Goal: Transaction & Acquisition: Purchase product/service

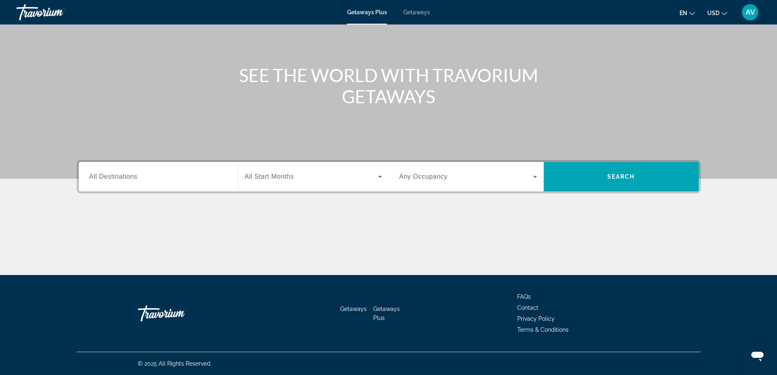
scroll to position [163, 0]
click at [154, 182] on input "Destination All Destinations" at bounding box center [158, 177] width 138 height 10
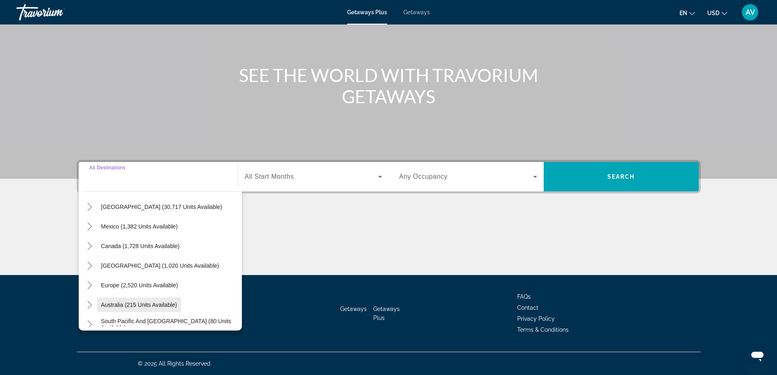
scroll to position [41, 0]
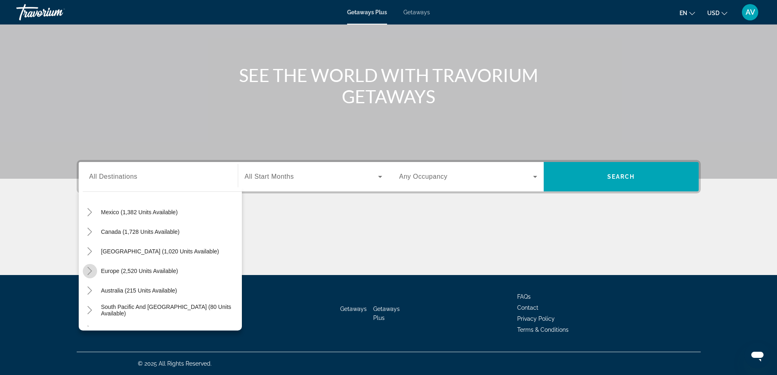
click at [86, 267] on icon "Toggle Europe (2,520 units available)" at bounding box center [90, 271] width 8 height 8
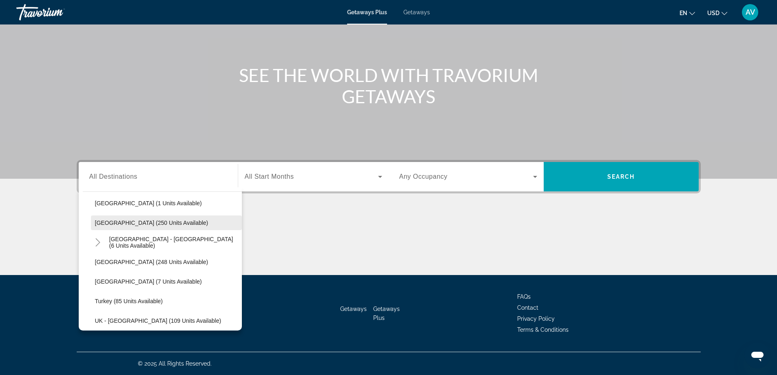
scroll to position [356, 0]
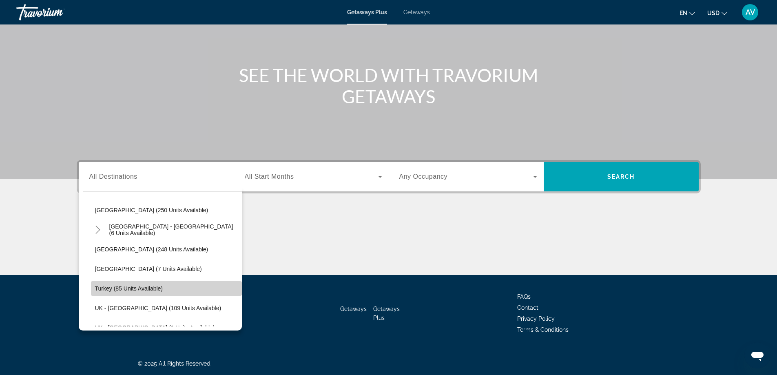
click at [95, 285] on span "Turkey (85 units available)" at bounding box center [129, 288] width 68 height 7
type input "**********"
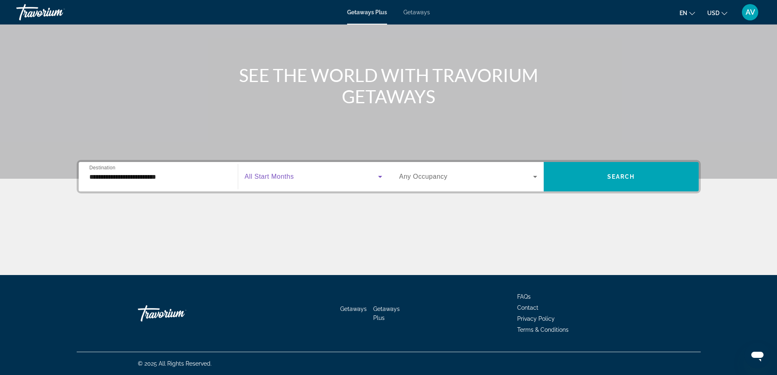
click at [378, 172] on icon "Search widget" at bounding box center [380, 177] width 10 height 10
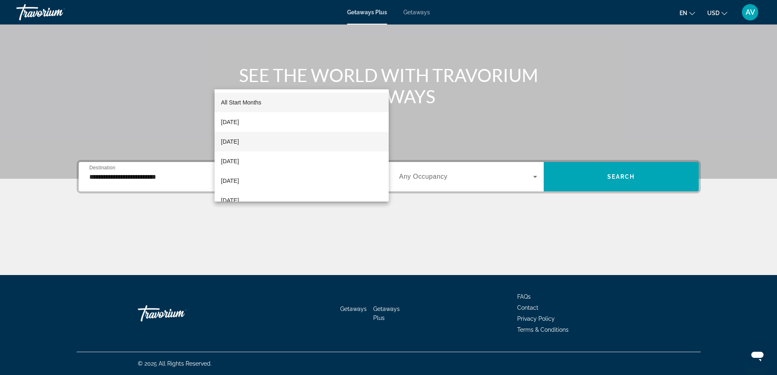
click at [239, 141] on span "October 2025" at bounding box center [230, 142] width 18 height 10
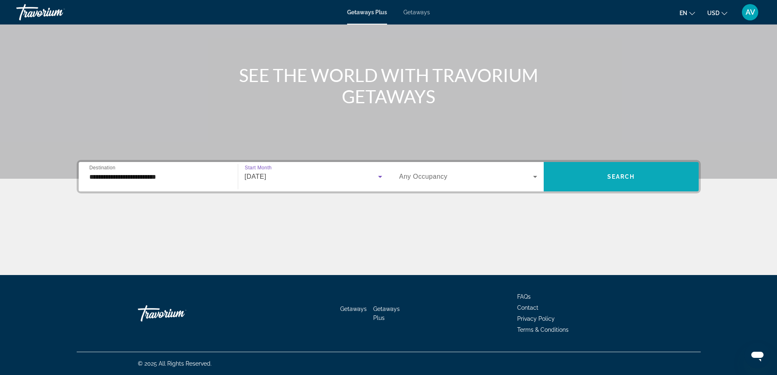
click at [635, 173] on span "Search" at bounding box center [621, 176] width 28 height 7
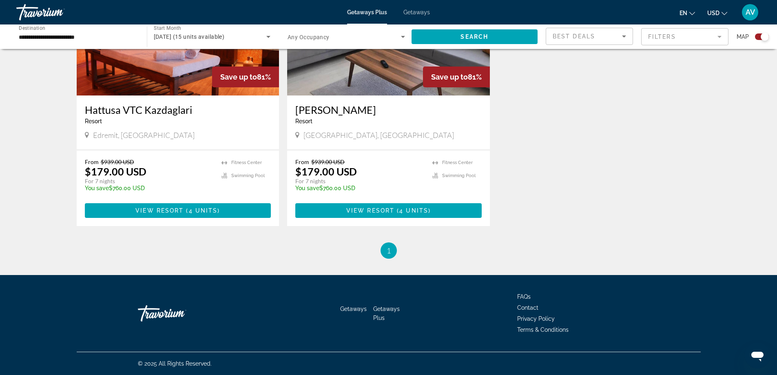
scroll to position [693, 0]
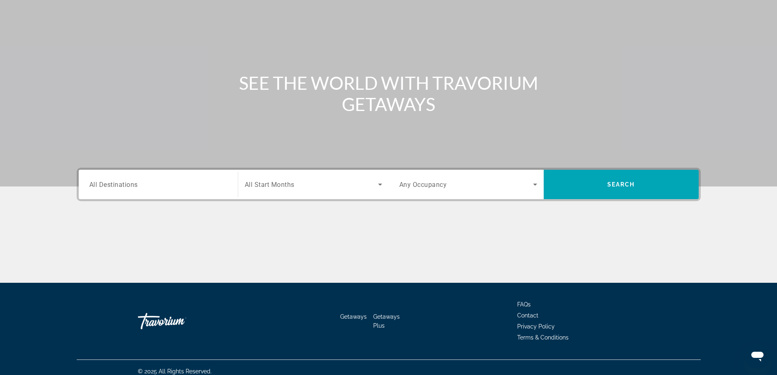
scroll to position [204, 0]
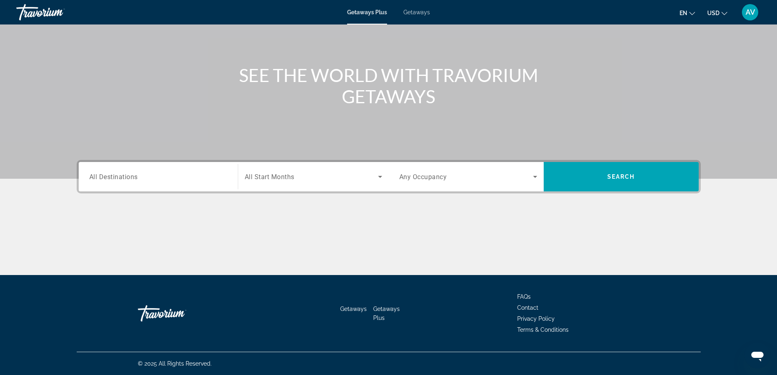
click at [89, 172] on span "All Destinations" at bounding box center [113, 176] width 49 height 8
click at [89, 172] on input "Destination All Destinations" at bounding box center [158, 177] width 138 height 10
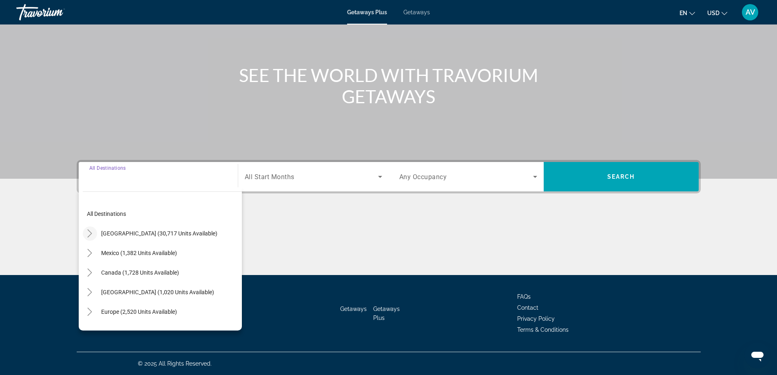
scroll to position [286, 0]
click at [86, 307] on icon "Toggle Europe (2,520 units available)" at bounding box center [90, 311] width 8 height 8
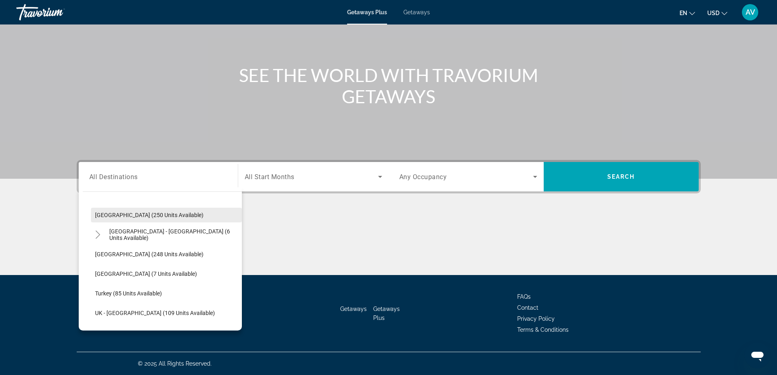
scroll to position [356, 0]
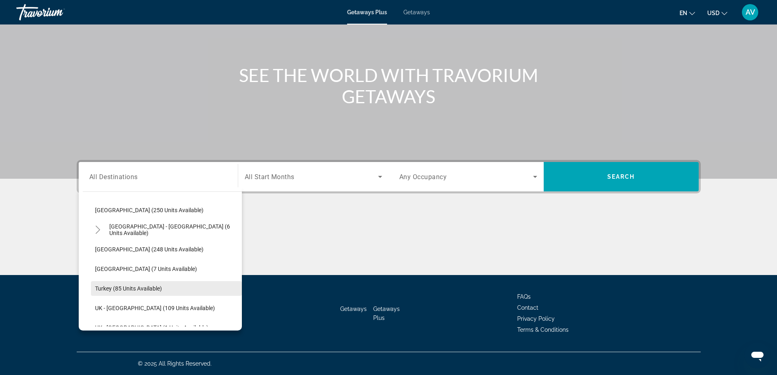
click at [95, 285] on span "Turkey (85 units available)" at bounding box center [128, 288] width 67 height 7
type input "**********"
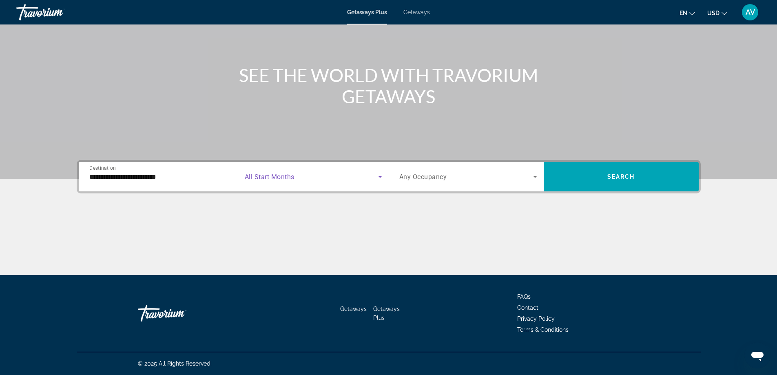
click at [381, 176] on icon "Search widget" at bounding box center [380, 177] width 4 height 2
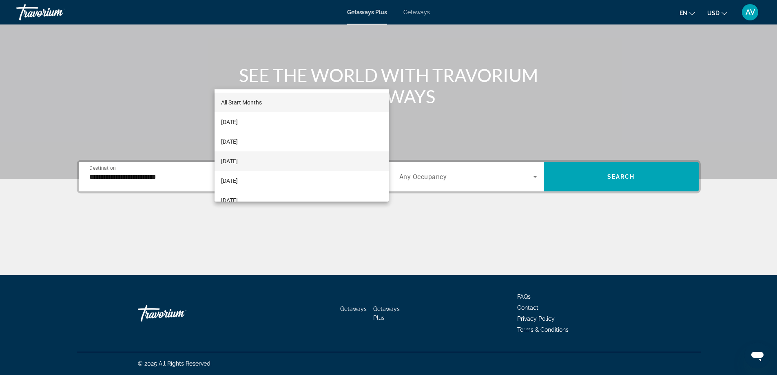
click at [238, 159] on span "November 2025" at bounding box center [229, 161] width 17 height 10
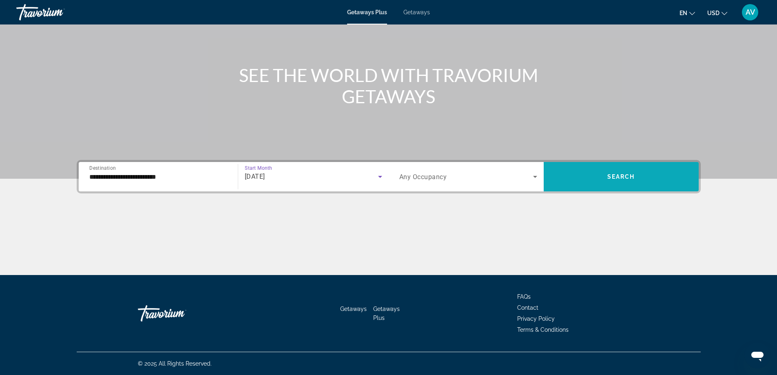
click at [635, 173] on span "Search" at bounding box center [621, 176] width 28 height 7
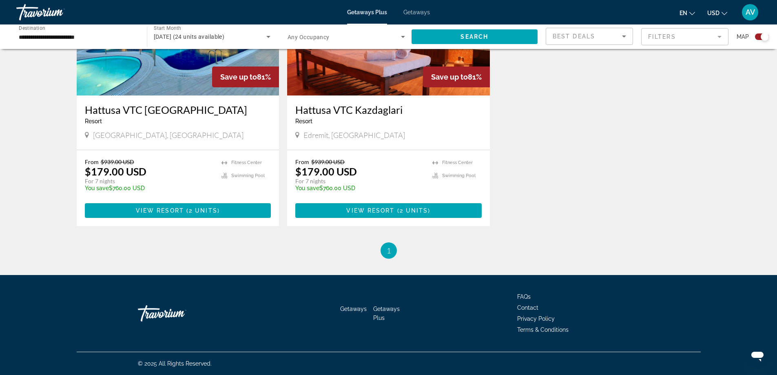
scroll to position [897, 0]
click at [390, 255] on span "1" at bounding box center [388, 250] width 4 height 9
click at [174, 95] on img "Main content" at bounding box center [178, 30] width 203 height 130
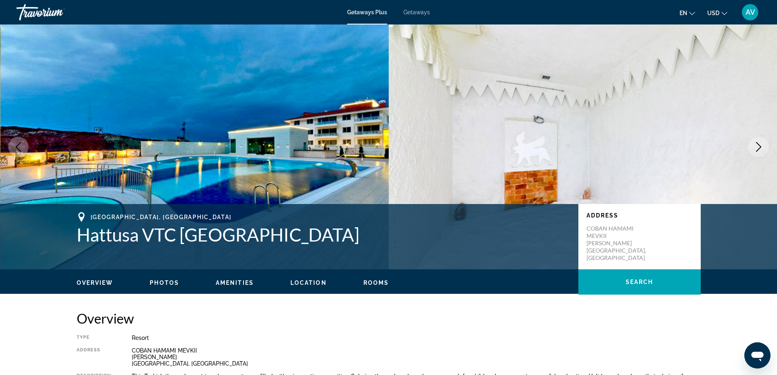
click at [753, 152] on icon "Next image" at bounding box center [758, 147] width 10 height 10
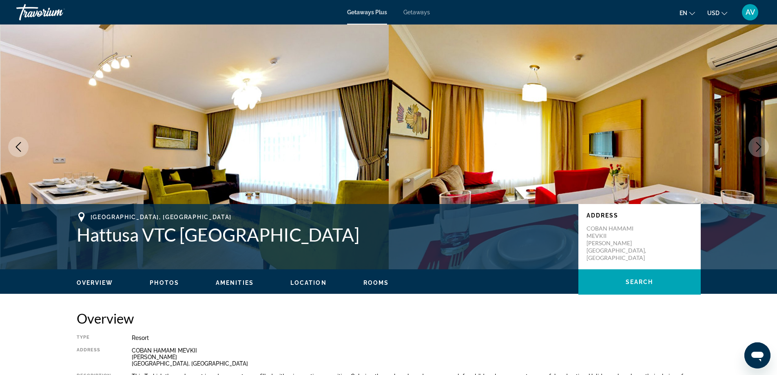
click at [753, 152] on icon "Next image" at bounding box center [758, 147] width 10 height 10
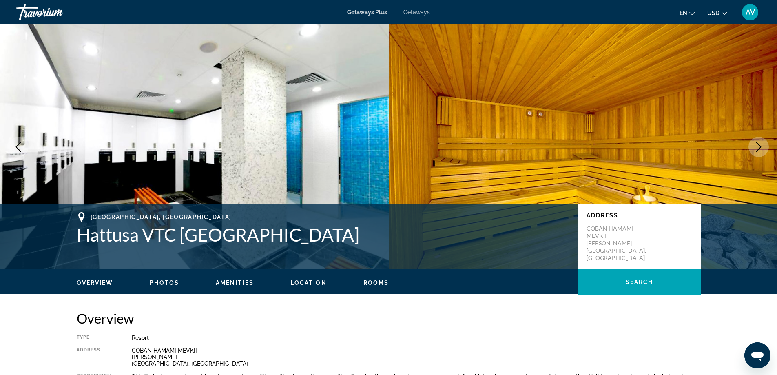
click at [753, 152] on icon "Next image" at bounding box center [758, 147] width 10 height 10
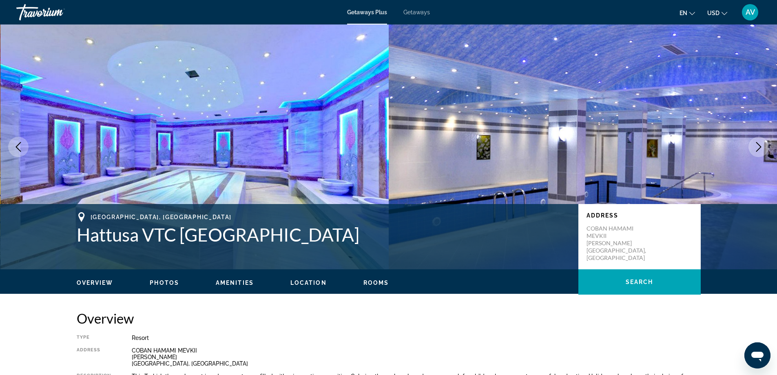
click at [753, 152] on icon "Next image" at bounding box center [758, 147] width 10 height 10
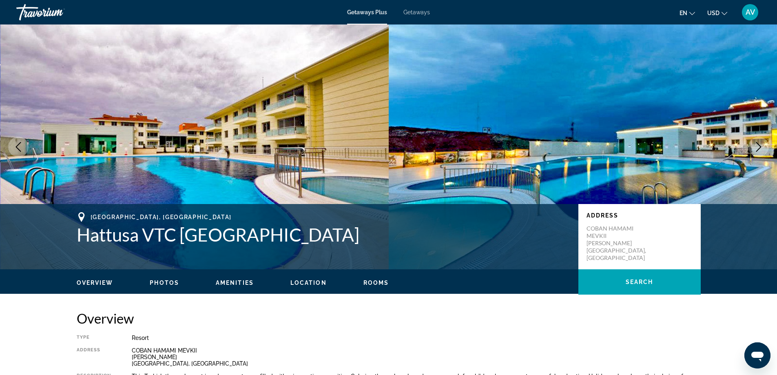
click at [753, 152] on icon "Next image" at bounding box center [758, 147] width 10 height 10
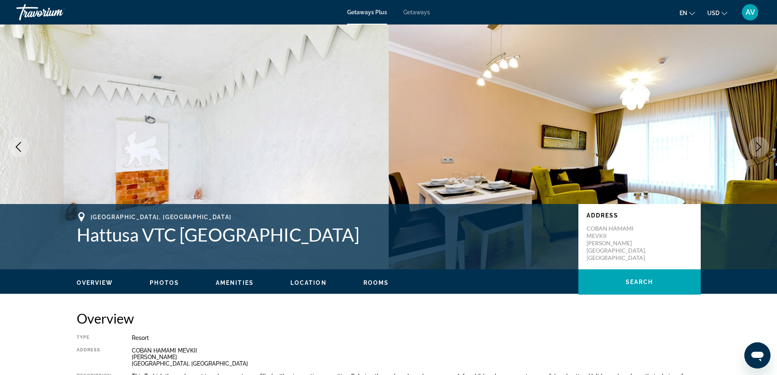
click at [753, 152] on icon "Next image" at bounding box center [758, 147] width 10 height 10
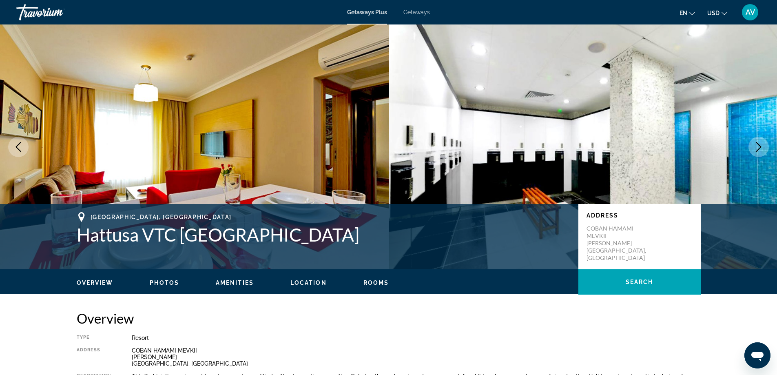
click at [753, 152] on icon "Next image" at bounding box center [758, 147] width 10 height 10
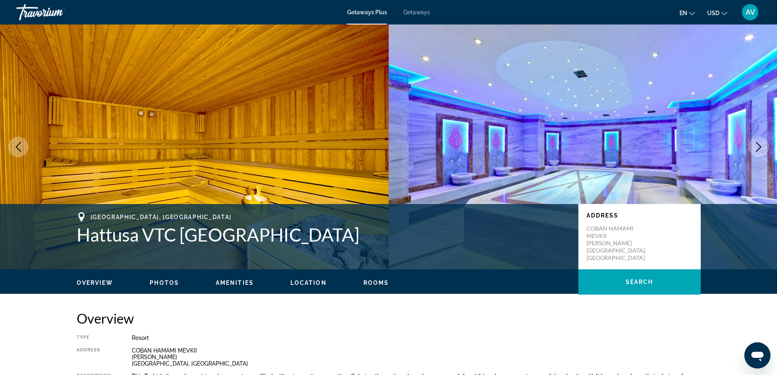
click at [753, 152] on icon "Next image" at bounding box center [758, 147] width 10 height 10
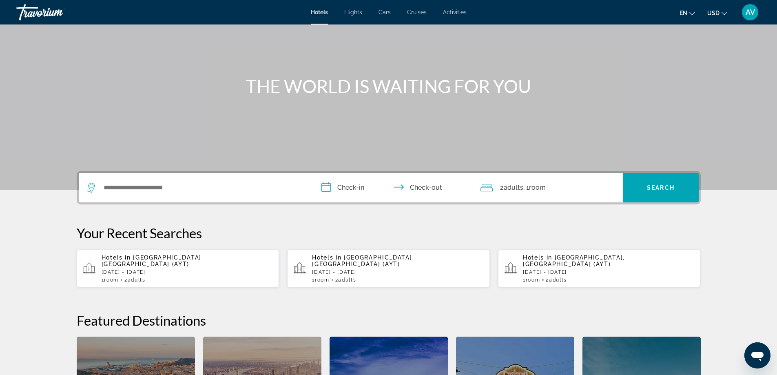
scroll to position [245, 0]
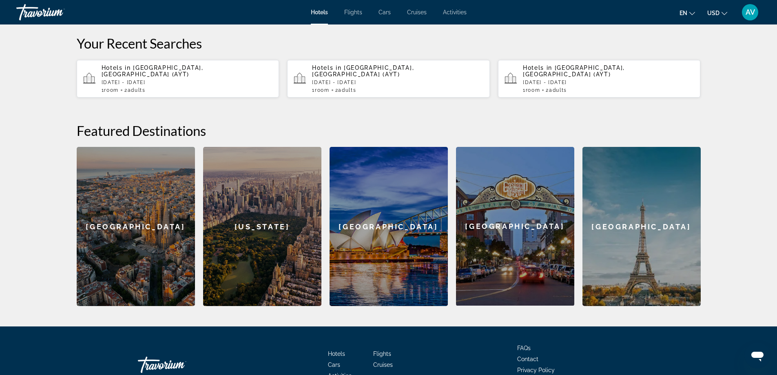
click at [182, 77] on span "[GEOGRAPHIC_DATA], [GEOGRAPHIC_DATA] (AYT)" at bounding box center [153, 70] width 102 height 13
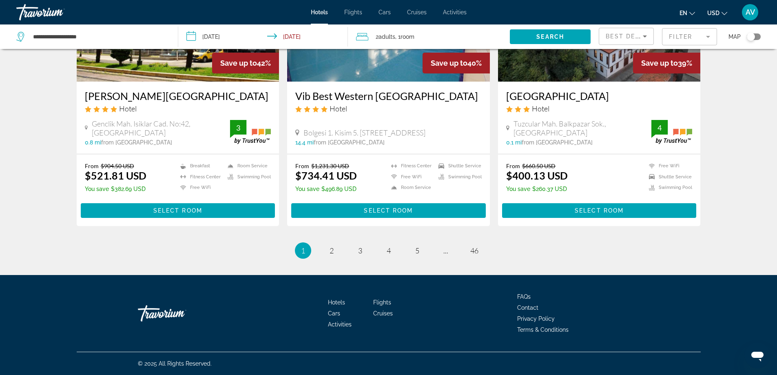
scroll to position [1830, 0]
click at [448, 246] on span "..." at bounding box center [445, 250] width 5 height 9
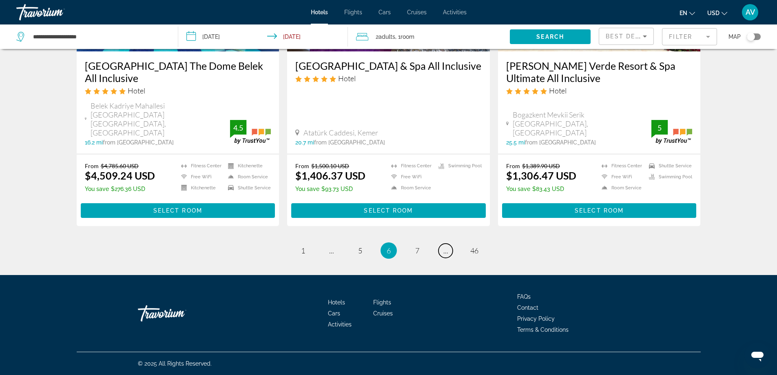
scroll to position [1794, 0]
click at [453, 243] on link "page ..." at bounding box center [445, 250] width 14 height 14
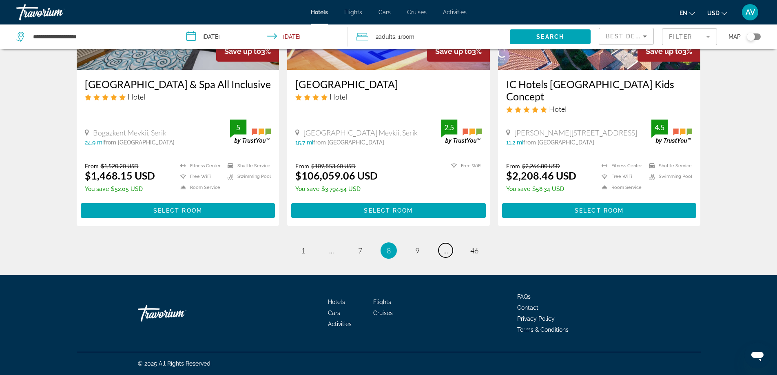
scroll to position [1753, 0]
click at [448, 254] on span "..." at bounding box center [445, 250] width 5 height 9
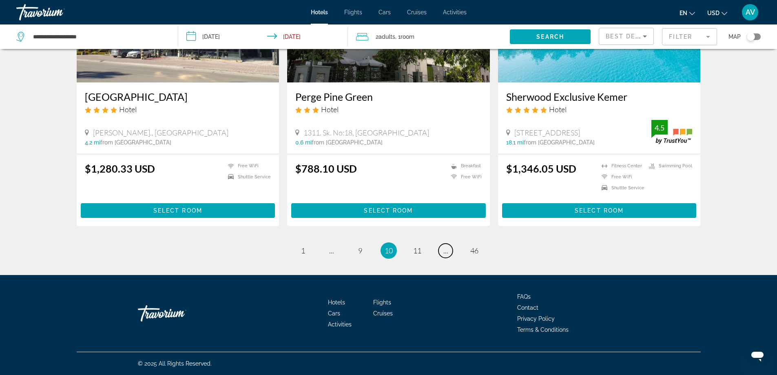
scroll to position [1747, 0]
click at [448, 246] on span "..." at bounding box center [445, 250] width 5 height 9
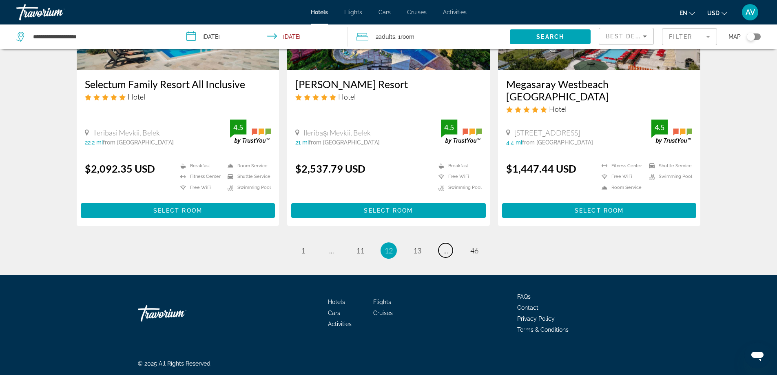
scroll to position [1783, 0]
click at [421, 246] on span "13" at bounding box center [417, 250] width 8 height 9
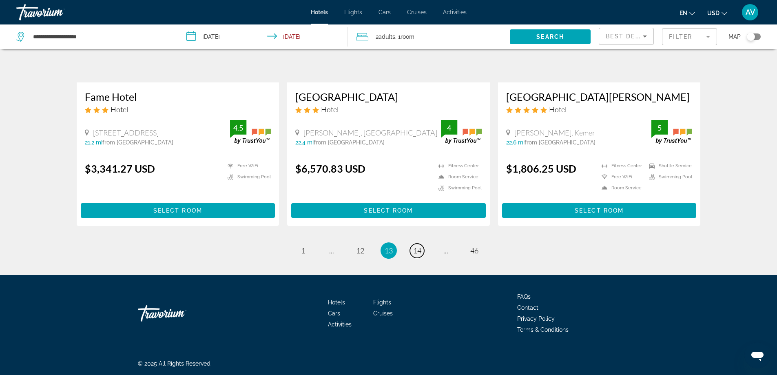
scroll to position [1746, 0]
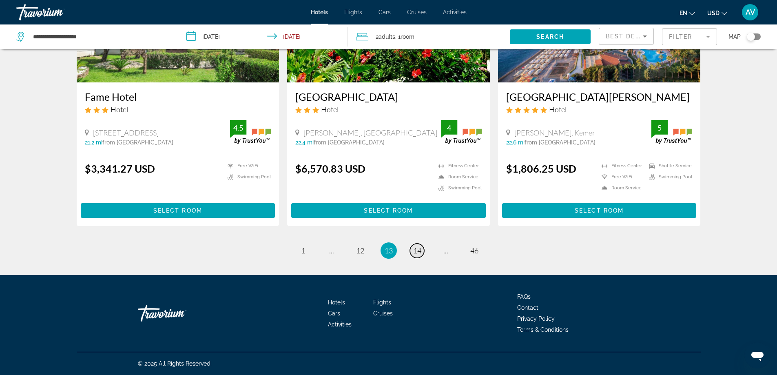
click at [421, 246] on span "14" at bounding box center [417, 250] width 8 height 9
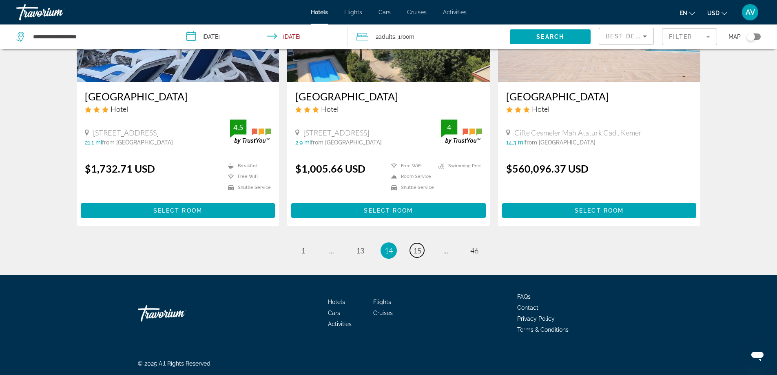
scroll to position [978, 0]
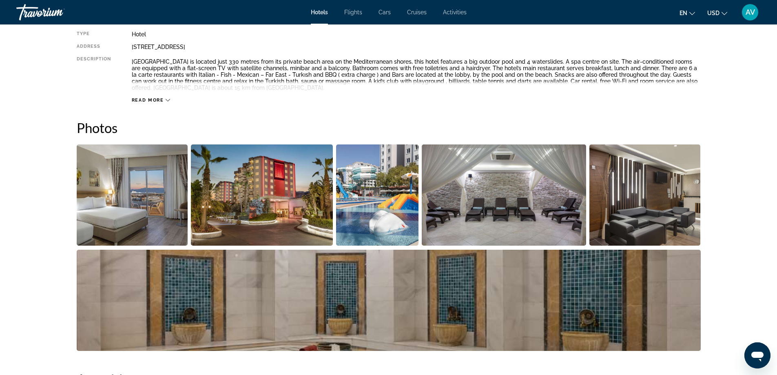
scroll to position [326, 0]
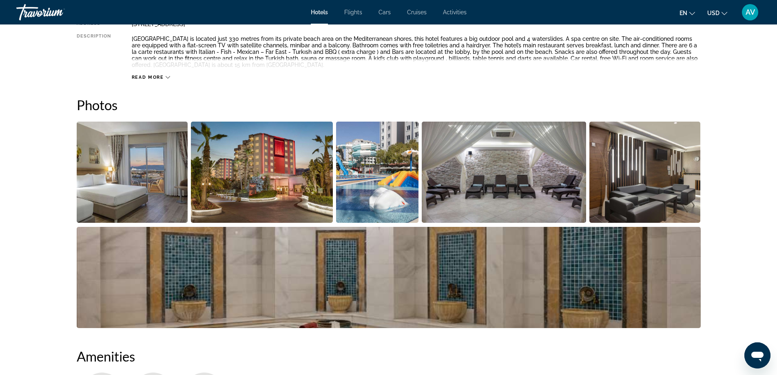
click at [166, 79] on icon "Main content" at bounding box center [168, 77] width 4 height 4
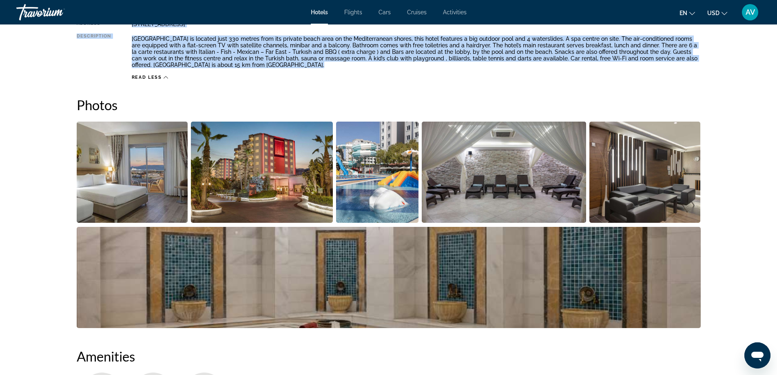
drag, startPoint x: 104, startPoint y: 196, endPoint x: 757, endPoint y: 276, distance: 657.9
copy div "Loremipsu Dolorsita Conse Adipisc Elitsed Do:881 Eius Tempori Utlabor 0087, Etd…"
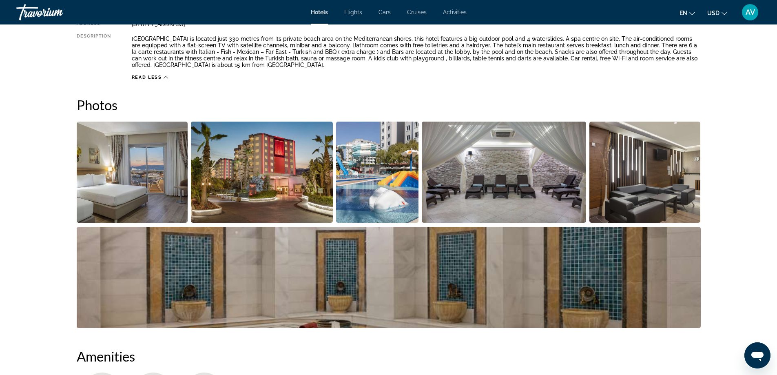
click at [565, 80] on div "Overview Type Hotel Address [STREET_ADDRESS] Description Read less" at bounding box center [389, 32] width 624 height 97
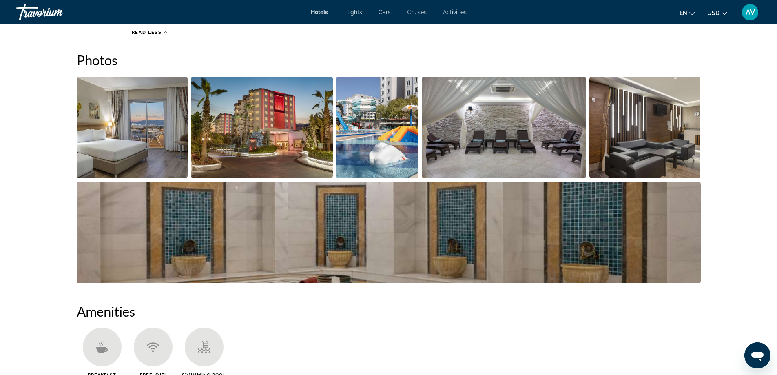
scroll to position [367, 0]
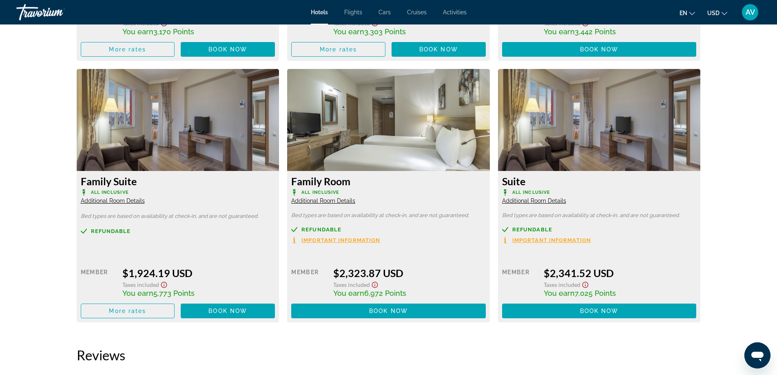
scroll to position [1381, 0]
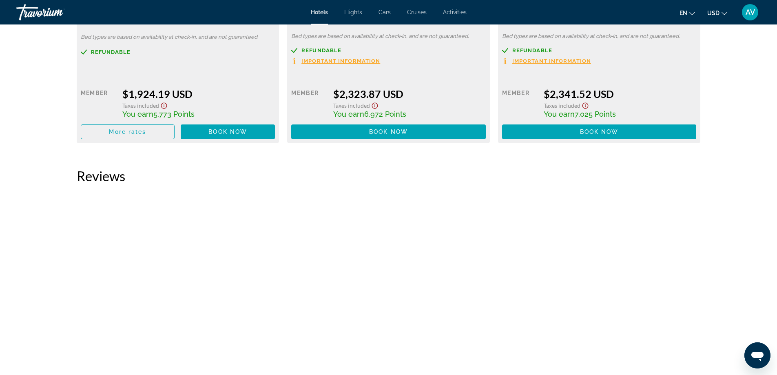
scroll to position [1503, 0]
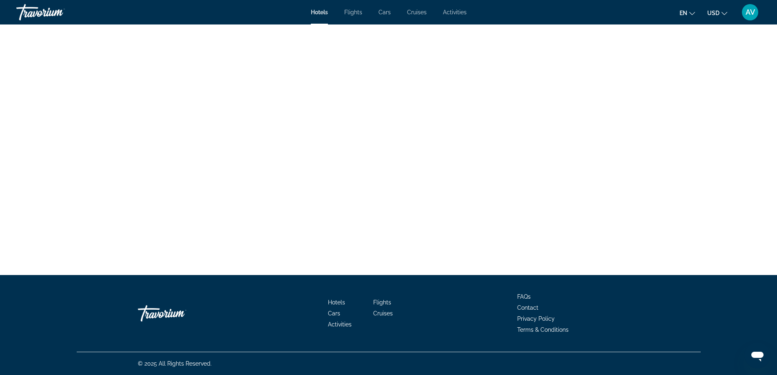
scroll to position [1829, 0]
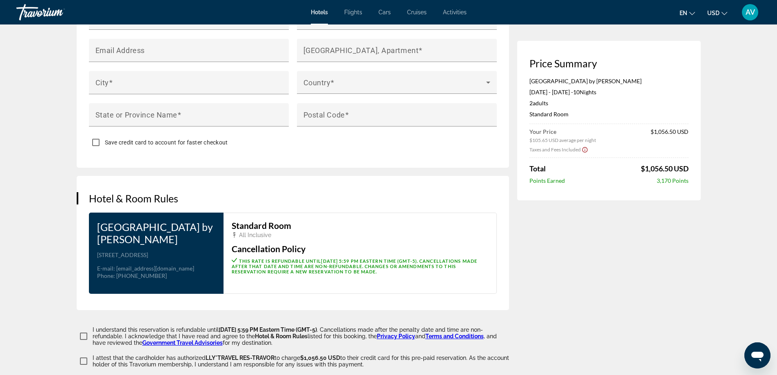
scroll to position [897, 0]
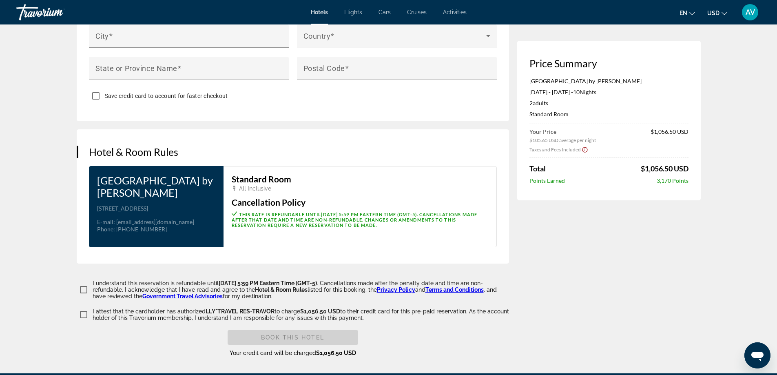
scroll to position [734, 0]
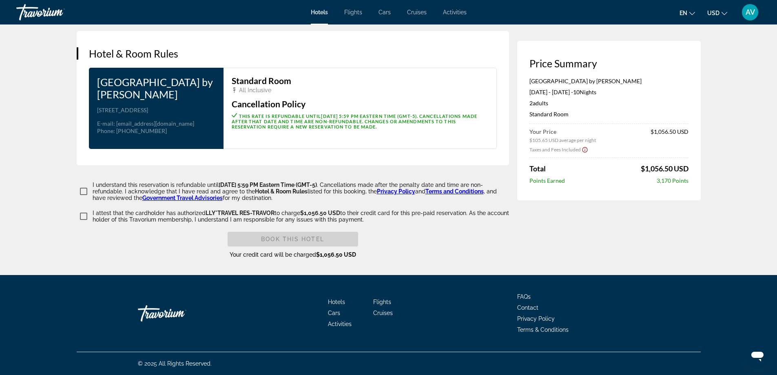
scroll to position [990, 0]
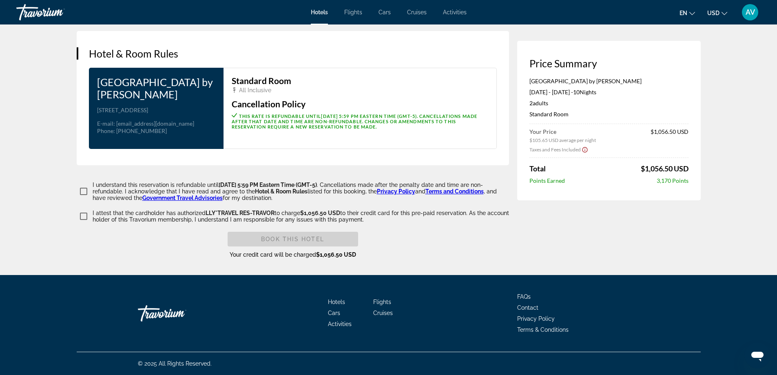
scroll to position [1072, 0]
type input "********"
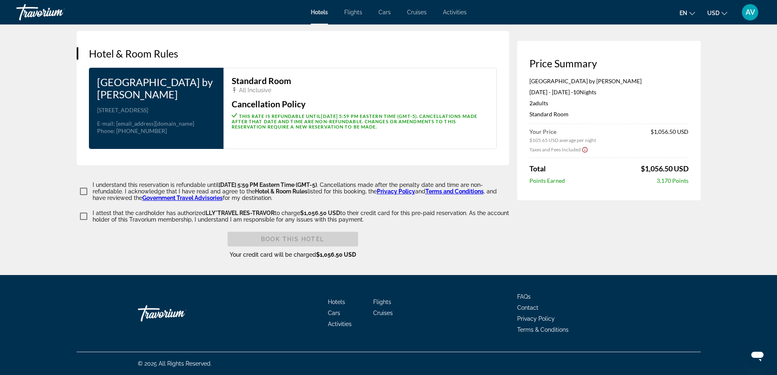
type input "********"
type input "**********"
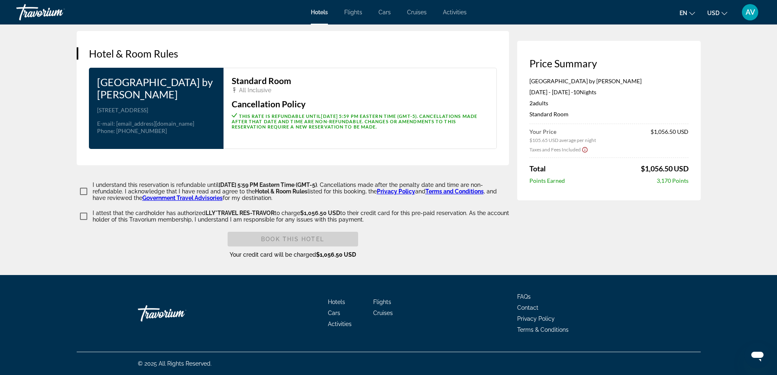
type input "**********"
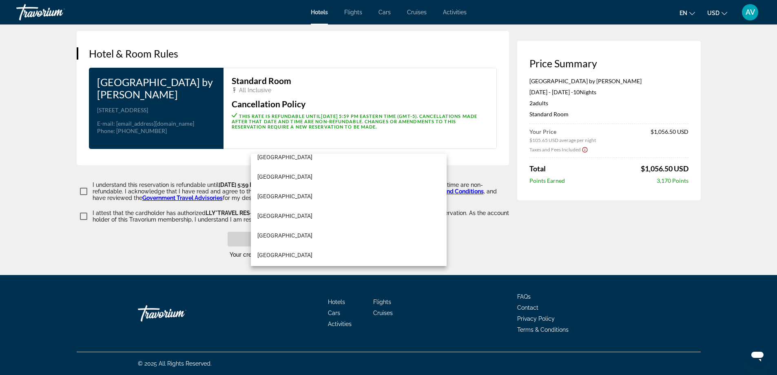
scroll to position [4688, 0]
click at [349, 221] on mat-option "[GEOGRAPHIC_DATA]" at bounding box center [349, 214] width 196 height 20
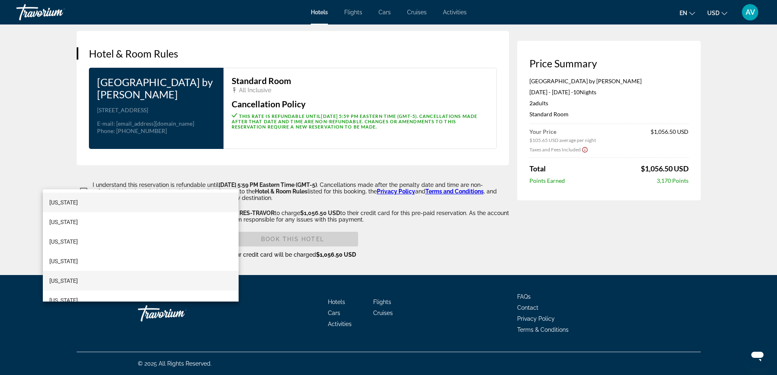
click at [70, 281] on span "[US_STATE]" at bounding box center [63, 281] width 29 height 10
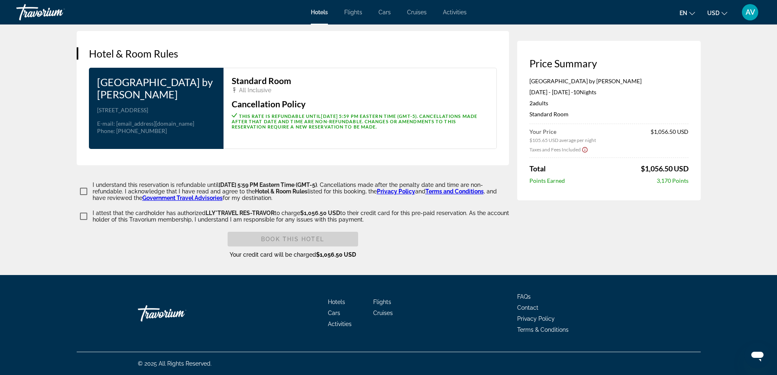
type input "*****"
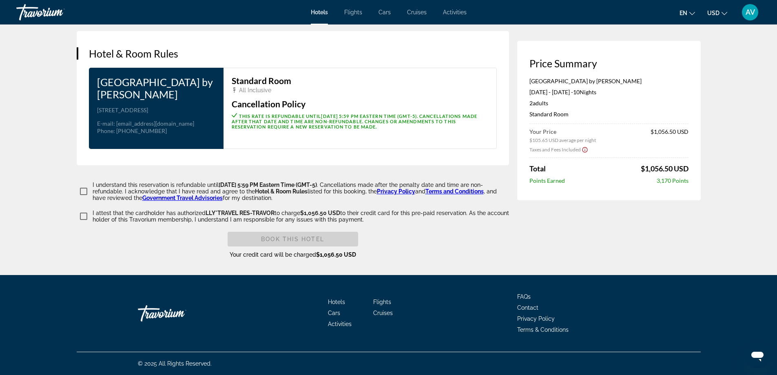
drag, startPoint x: 75, startPoint y: 99, endPoint x: 455, endPoint y: 188, distance: 390.2
copy div "I understand this reservation is refundable until [DATE] 5:59 PM Eastern Time (…"
click at [277, 242] on span "Book this hotel" at bounding box center [292, 239] width 63 height 7
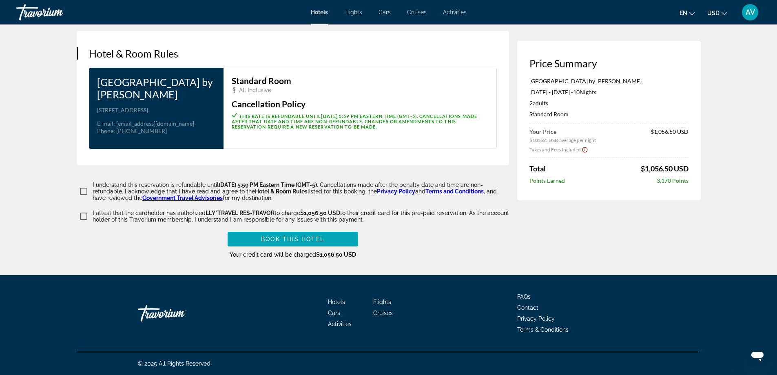
scroll to position [382, 0]
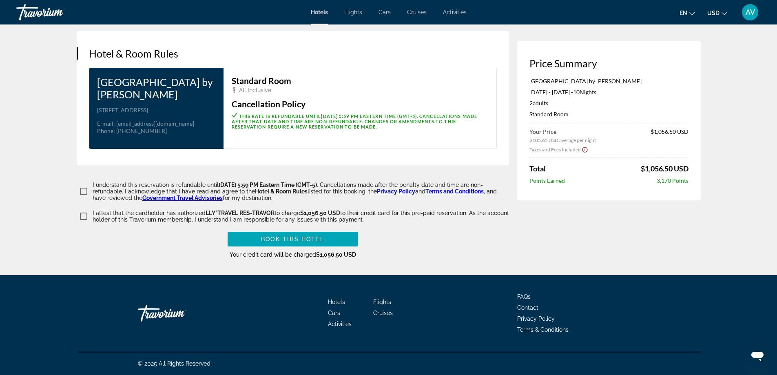
scroll to position [1683, 0]
type input "**********"
click at [287, 236] on span "Book this hotel" at bounding box center [292, 239] width 63 height 7
